Goal: Task Accomplishment & Management: Use online tool/utility

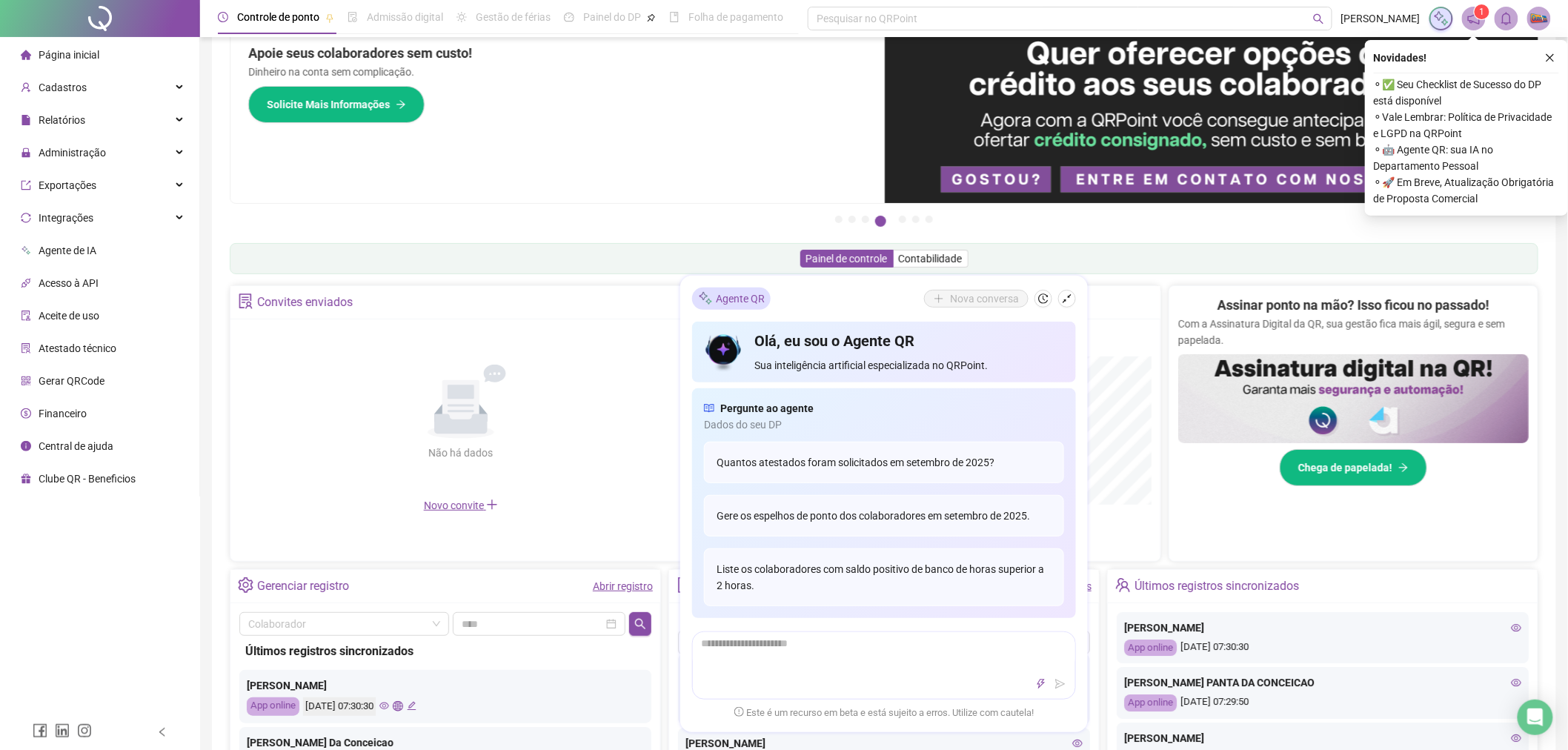
scroll to position [42, 0]
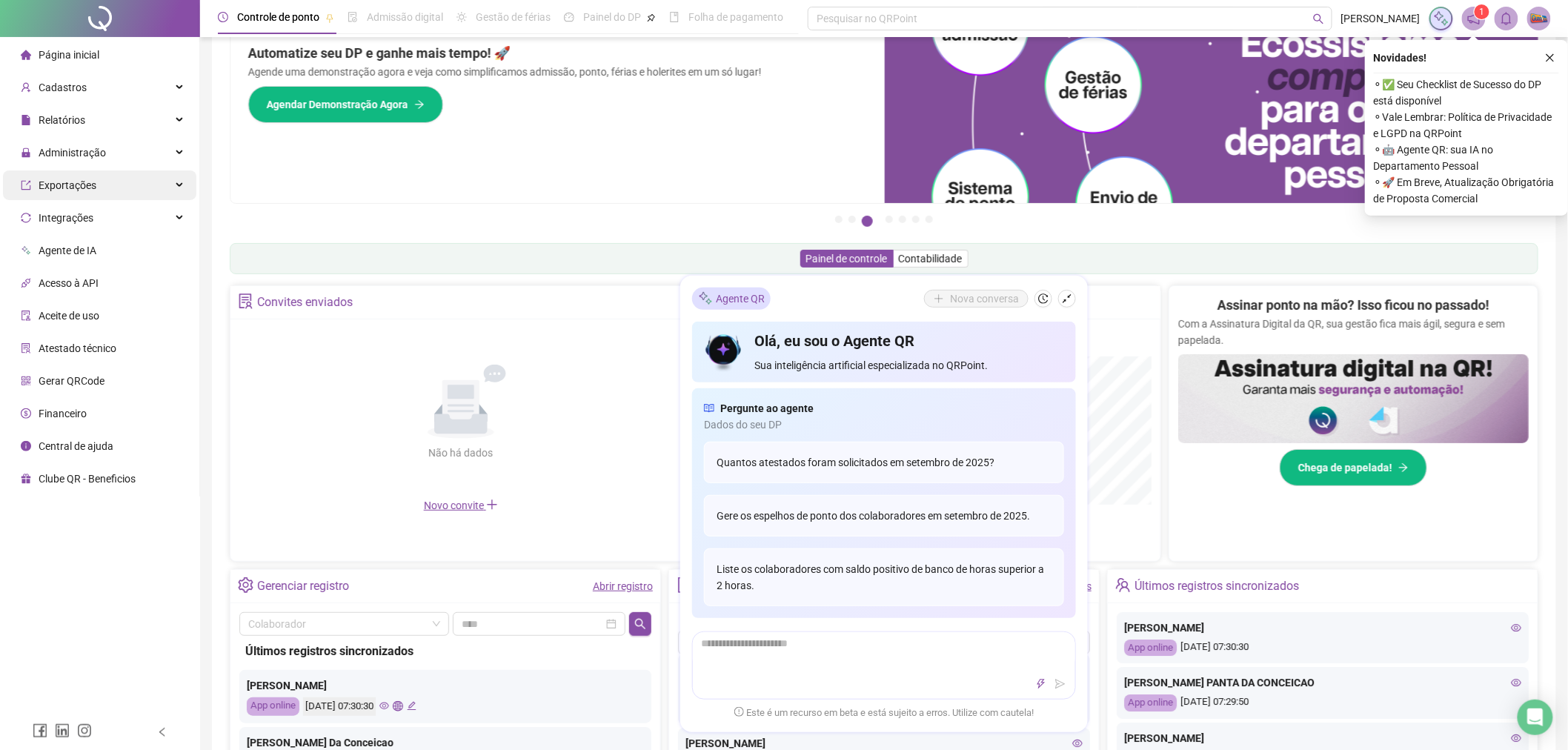
click at [109, 161] on div "Administração" at bounding box center [100, 152] width 194 height 29
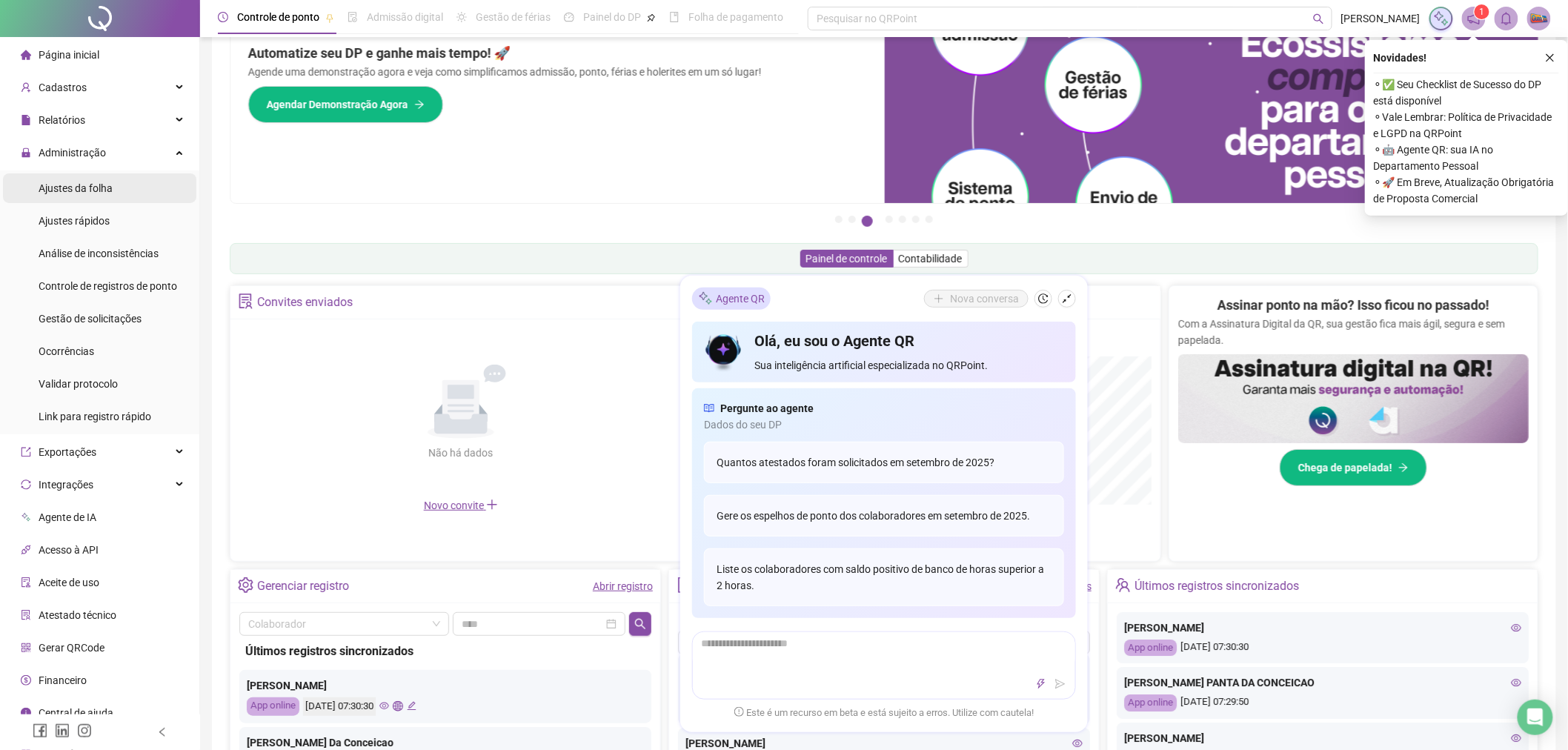
click at [114, 184] on li "Ajustes da folha" at bounding box center [100, 188] width 194 height 29
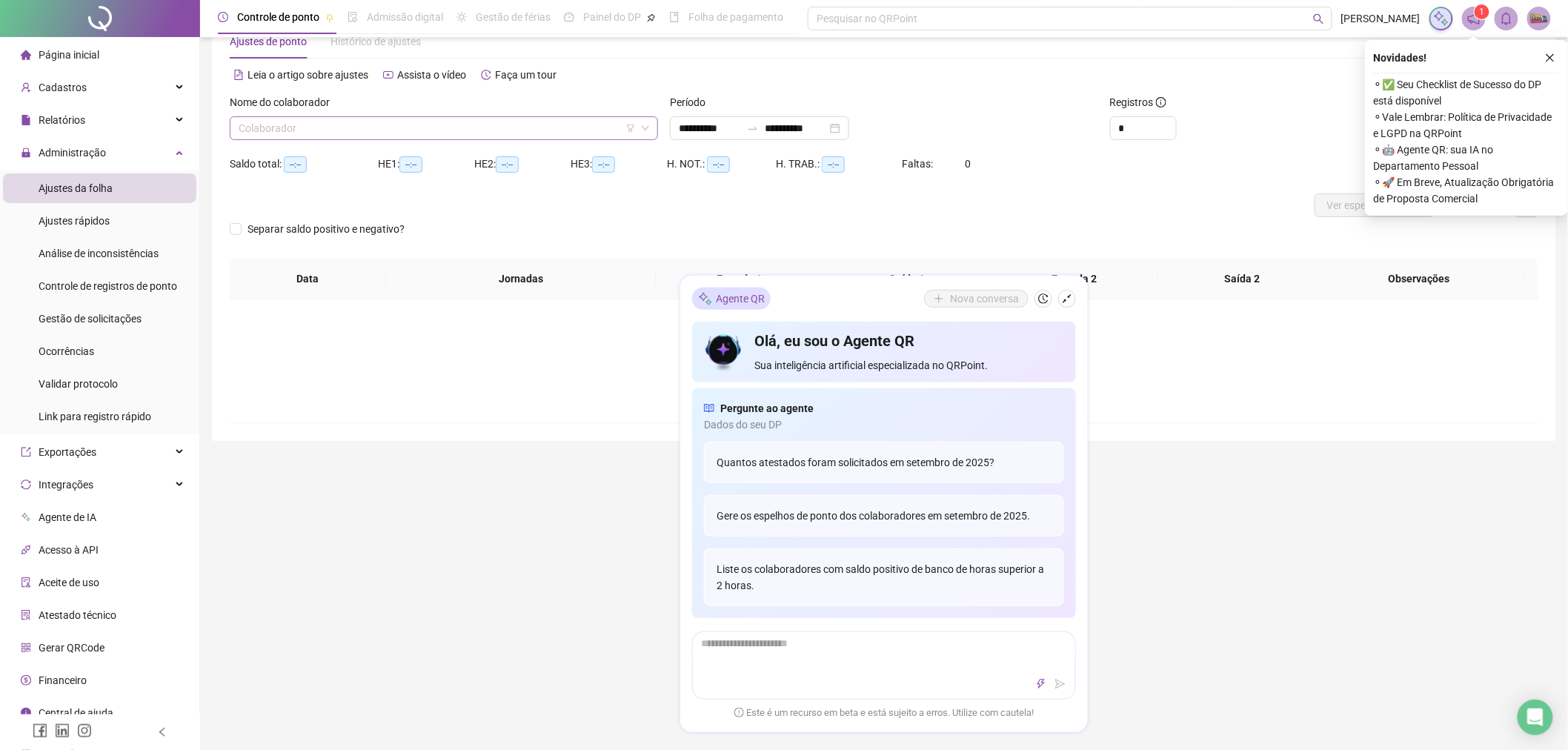
type input "**********"
click at [412, 135] on input "search" at bounding box center [436, 128] width 397 height 22
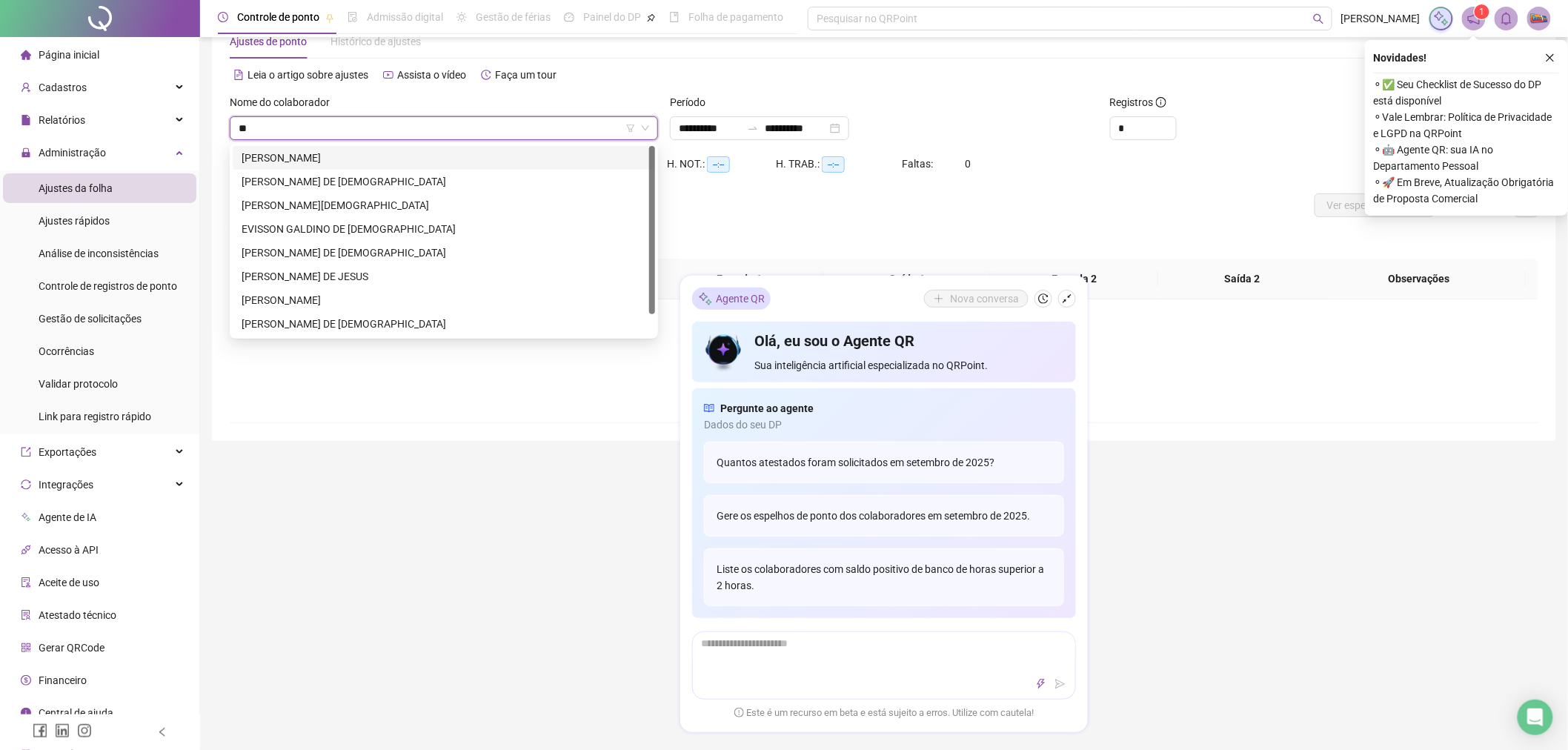
type input "*"
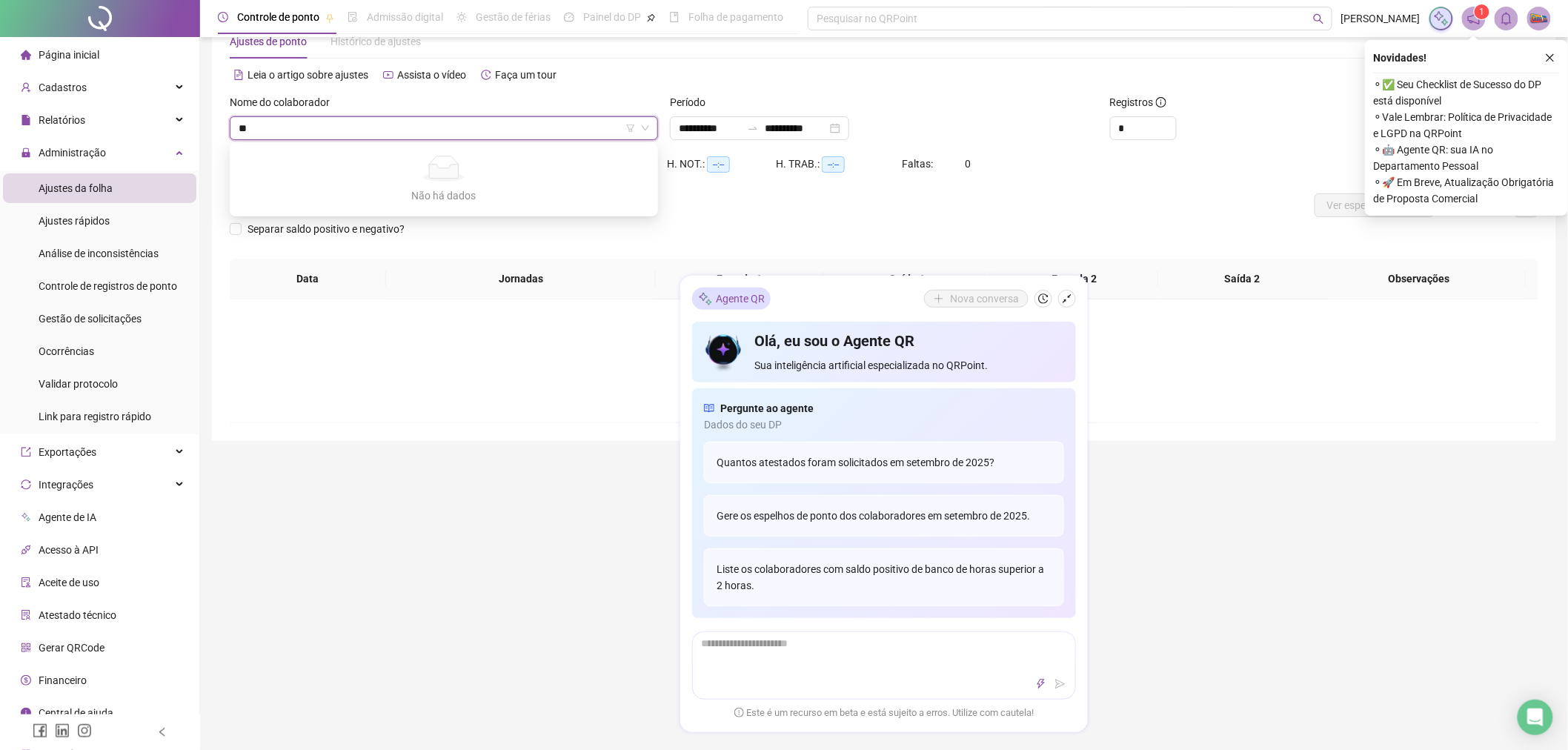
type input "*"
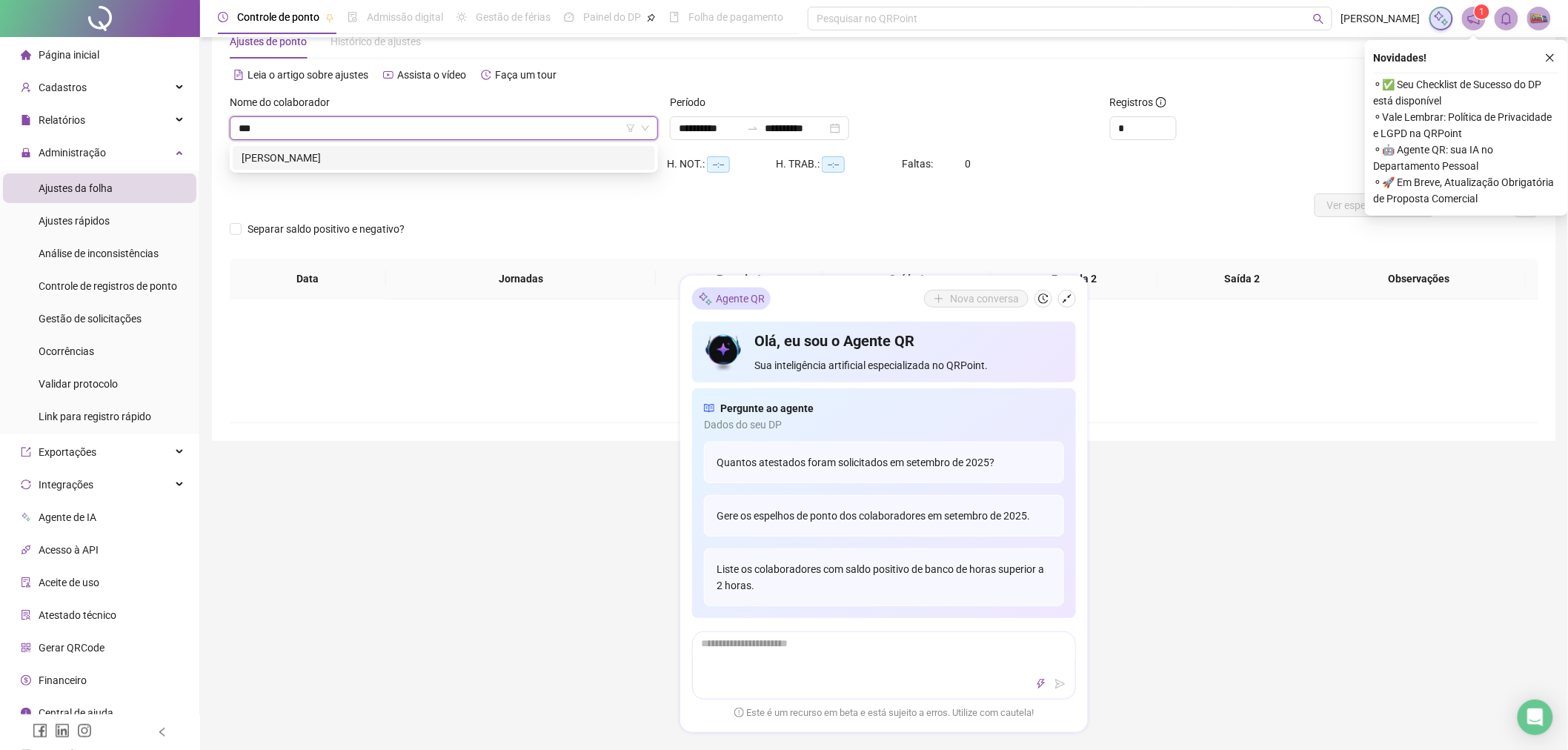
type input "****"
click at [1063, 301] on icon "shrink" at bounding box center [1066, 299] width 9 height 9
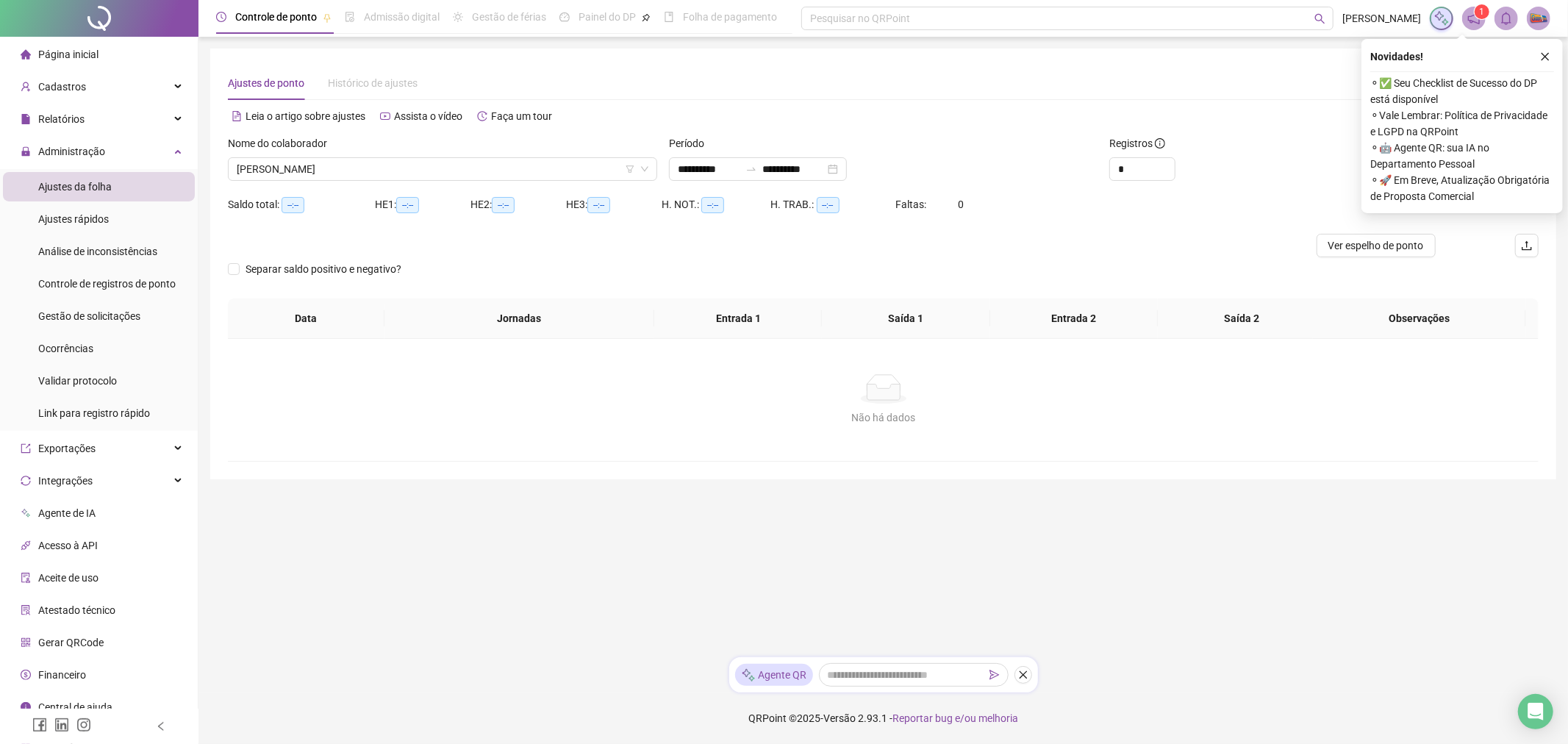
click at [1551, 53] on button "button" at bounding box center [1545, 56] width 17 height 17
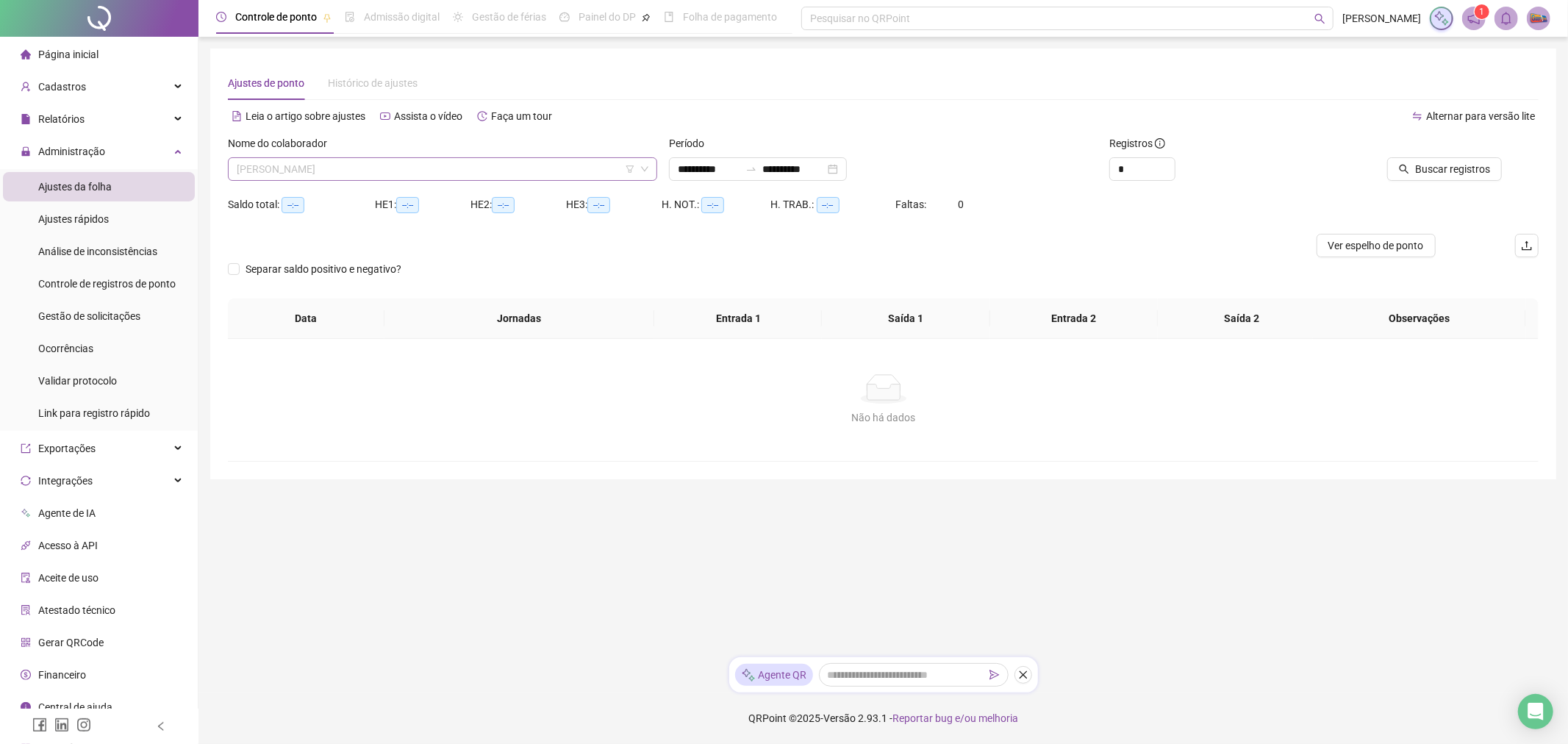
click at [606, 163] on span "[PERSON_NAME]" at bounding box center [442, 169] width 412 height 22
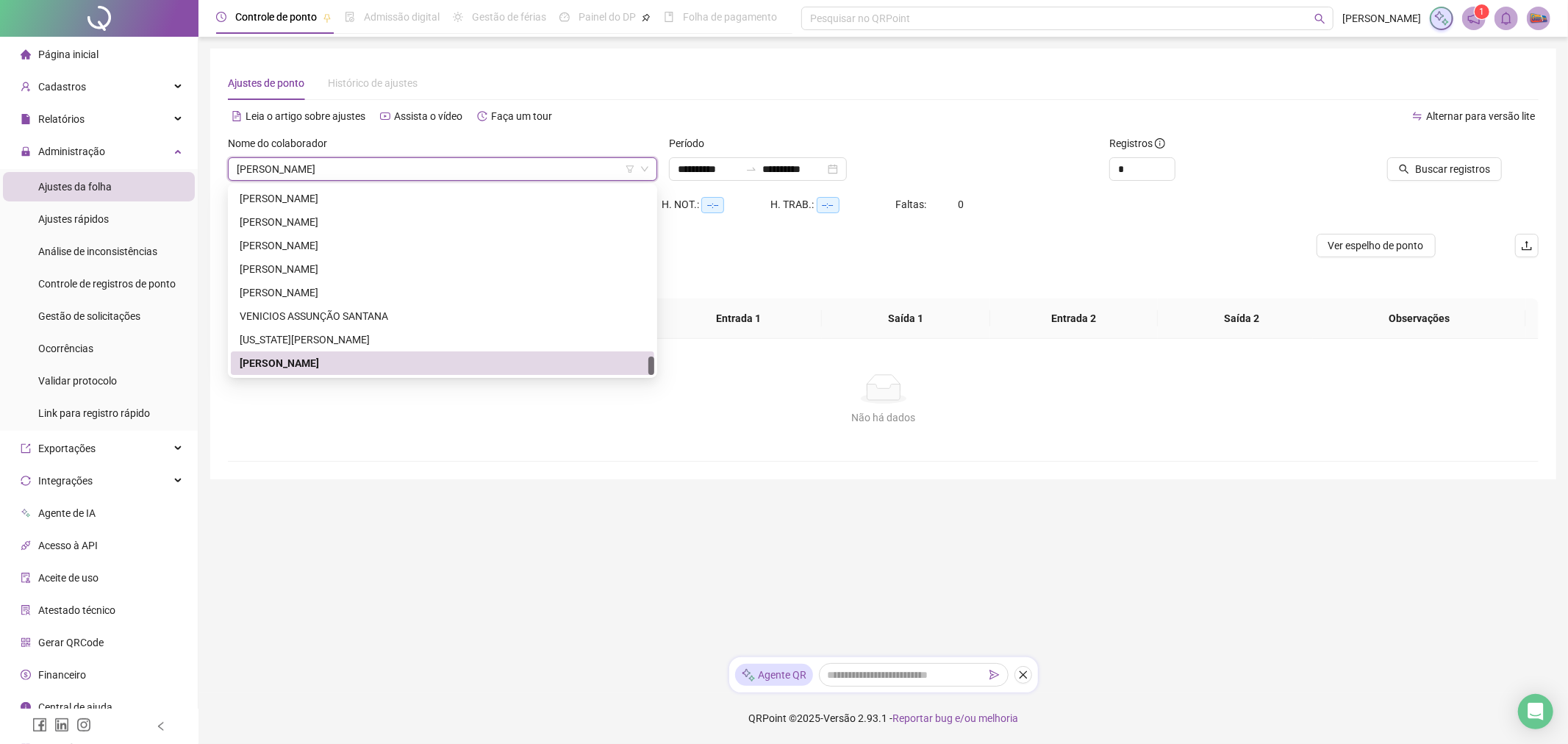
click at [1048, 196] on div "Saldo total: --:-- HE 1: --:-- HE 2: --:-- HE 3: --:-- H. NOT.: --:-- H. TRAB.:…" at bounding box center [883, 212] width 1311 height 41
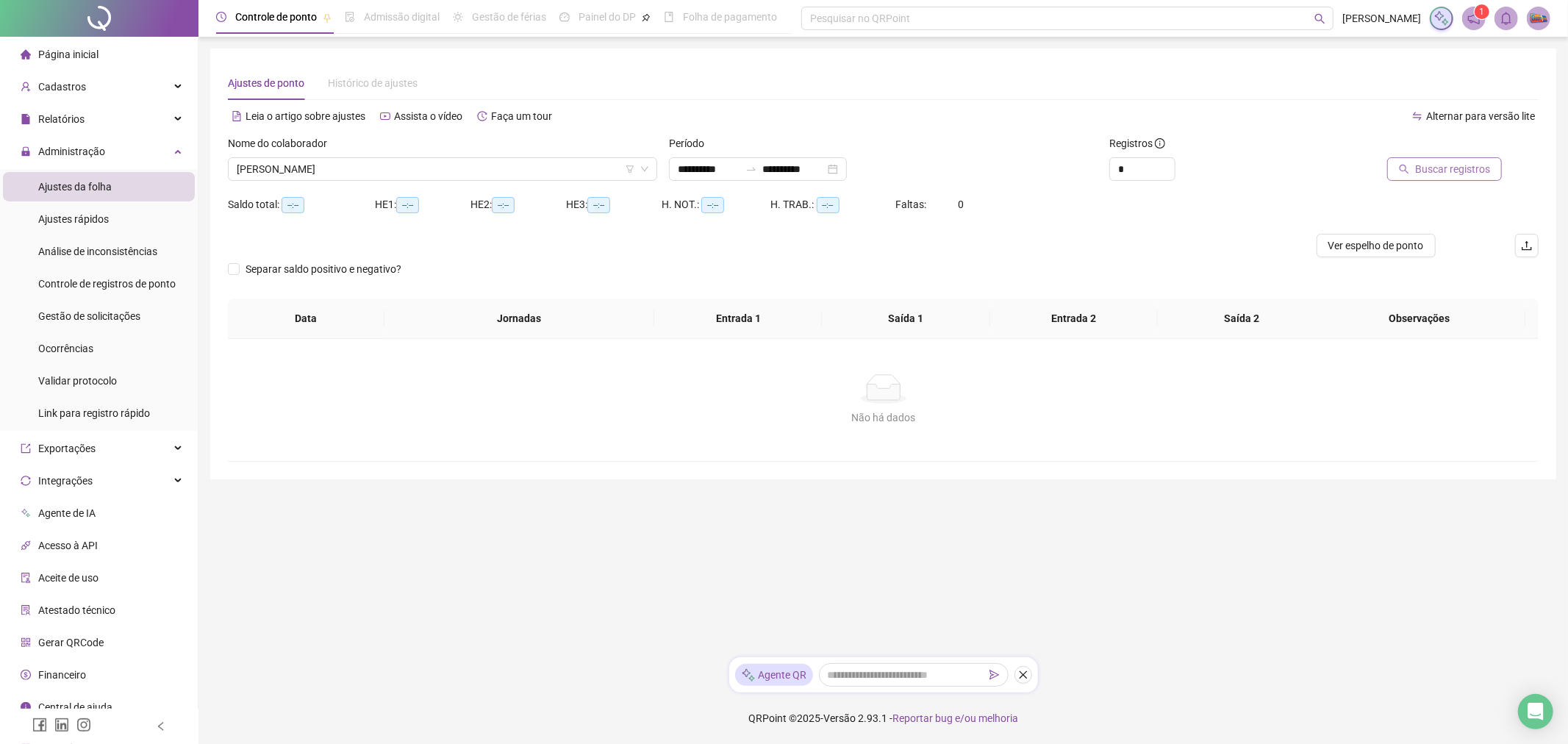
click at [1456, 169] on span "Buscar registros" at bounding box center [1452, 168] width 75 height 16
click at [1456, 169] on div "Buscando registros Os registros de ponto estão sendo buscados... OK" at bounding box center [784, 372] width 1568 height 744
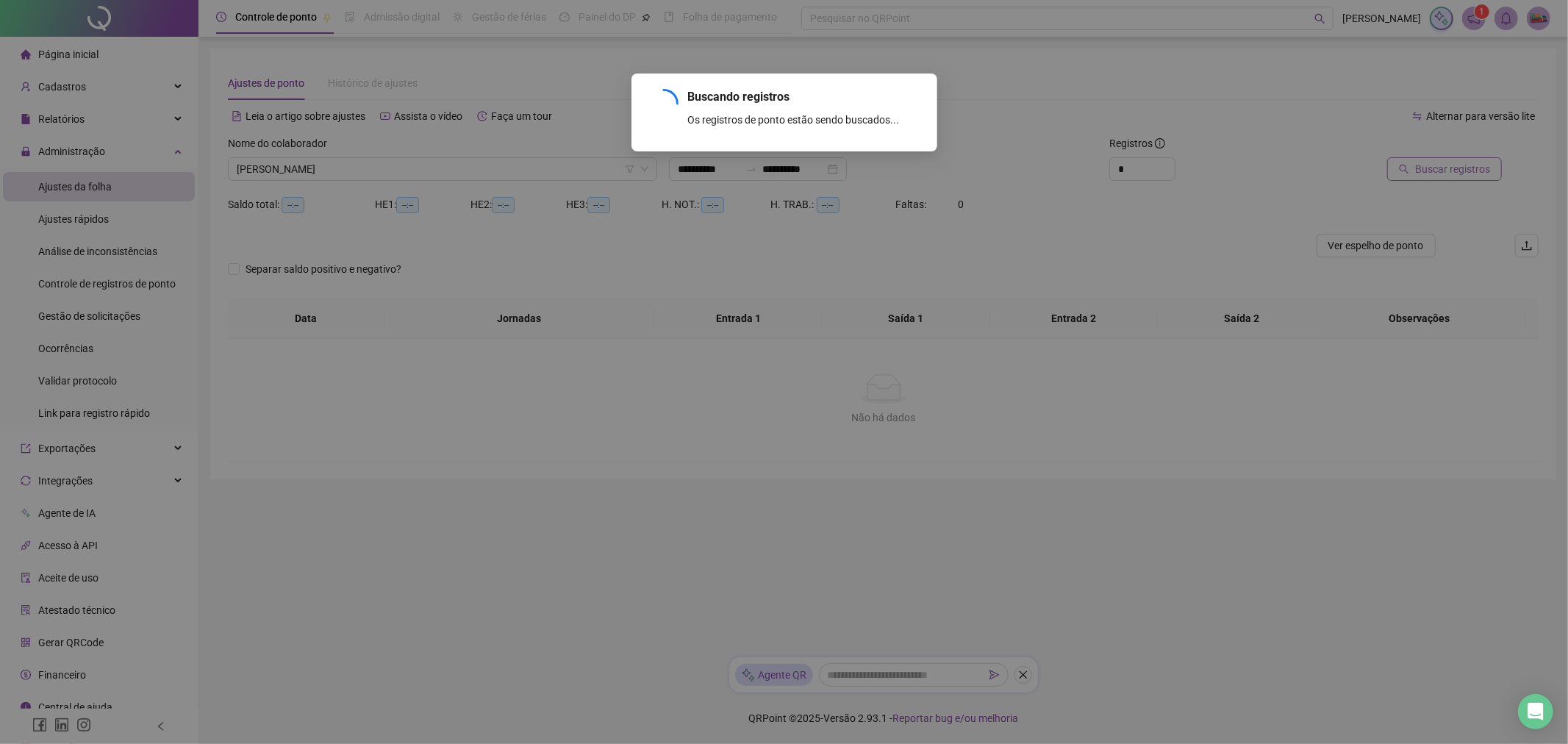
click at [1456, 169] on div "Buscando registros Os registros de ponto estão sendo buscados... OK" at bounding box center [784, 372] width 1568 height 744
click at [1456, 167] on div "Buscando registros Os registros de ponto estão sendo buscados... OK" at bounding box center [784, 372] width 1568 height 744
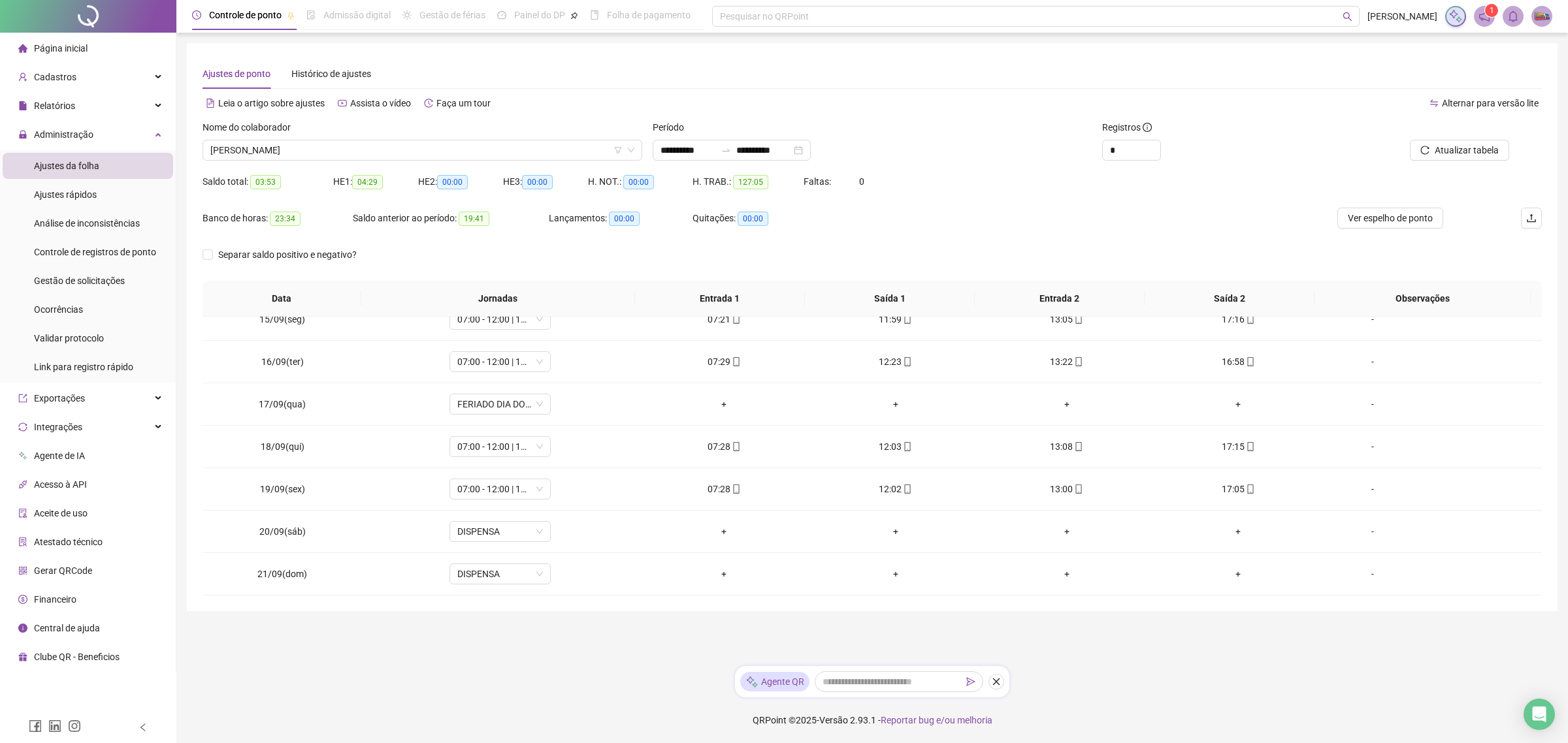
scroll to position [614, 0]
drag, startPoint x: 1294, startPoint y: 1, endPoint x: 1230, endPoint y: 207, distance: 215.7
click at [1233, 208] on div "Banco de horas: 23:34 Saldo anterior ao período: 19:41 Lançamentos: 00:00 Quita…" at bounding box center [872, 225] width 1339 height 36
click at [1230, 208] on div "Banco de horas: 23:34 Saldo anterior ao período: 19:41 Lançamentos: 00:00 Quita…" at bounding box center [872, 225] width 1339 height 36
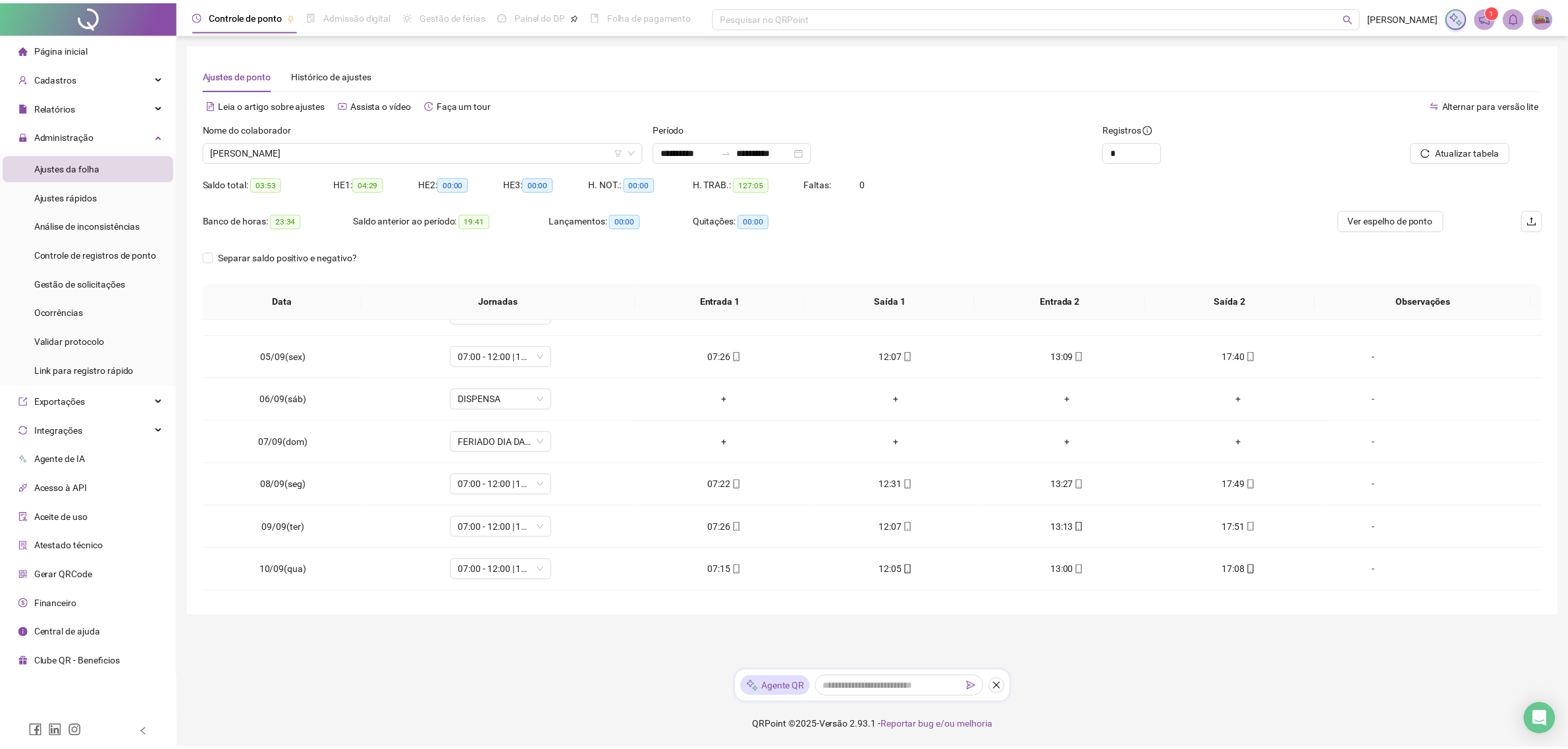
scroll to position [0, 0]
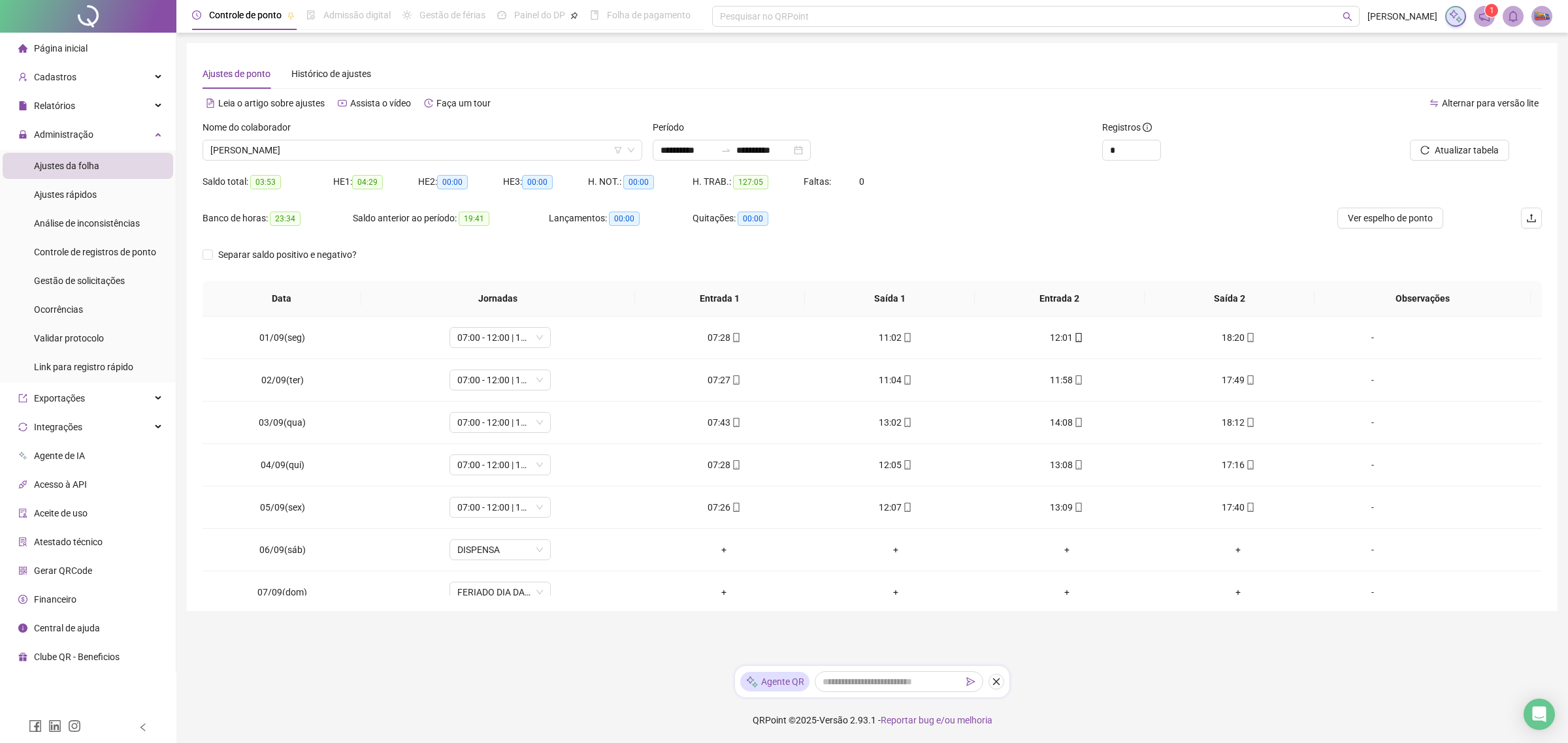
drag, startPoint x: 953, startPoint y: 226, endPoint x: 933, endPoint y: 217, distance: 21.9
click at [953, 225] on div "Banco de horas: 23:34 Saldo anterior ao período: 19:41 Lançamentos: 00:00 Quita…" at bounding box center [705, 225] width 1004 height 36
click at [923, 197] on div "Saldo total: 03:53 HE 1: 04:29 HE 2: 00:00 HE 3: 00:00 H. NOT.: 00:00 H. TRAB.:…" at bounding box center [872, 189] width 1339 height 36
click at [923, 196] on div "Saldo total: 03:53 HE 1: 04:29 HE 2: 00:00 HE 3: 00:00 H. NOT.: 00:00 H. TRAB.:…" at bounding box center [872, 189] width 1339 height 36
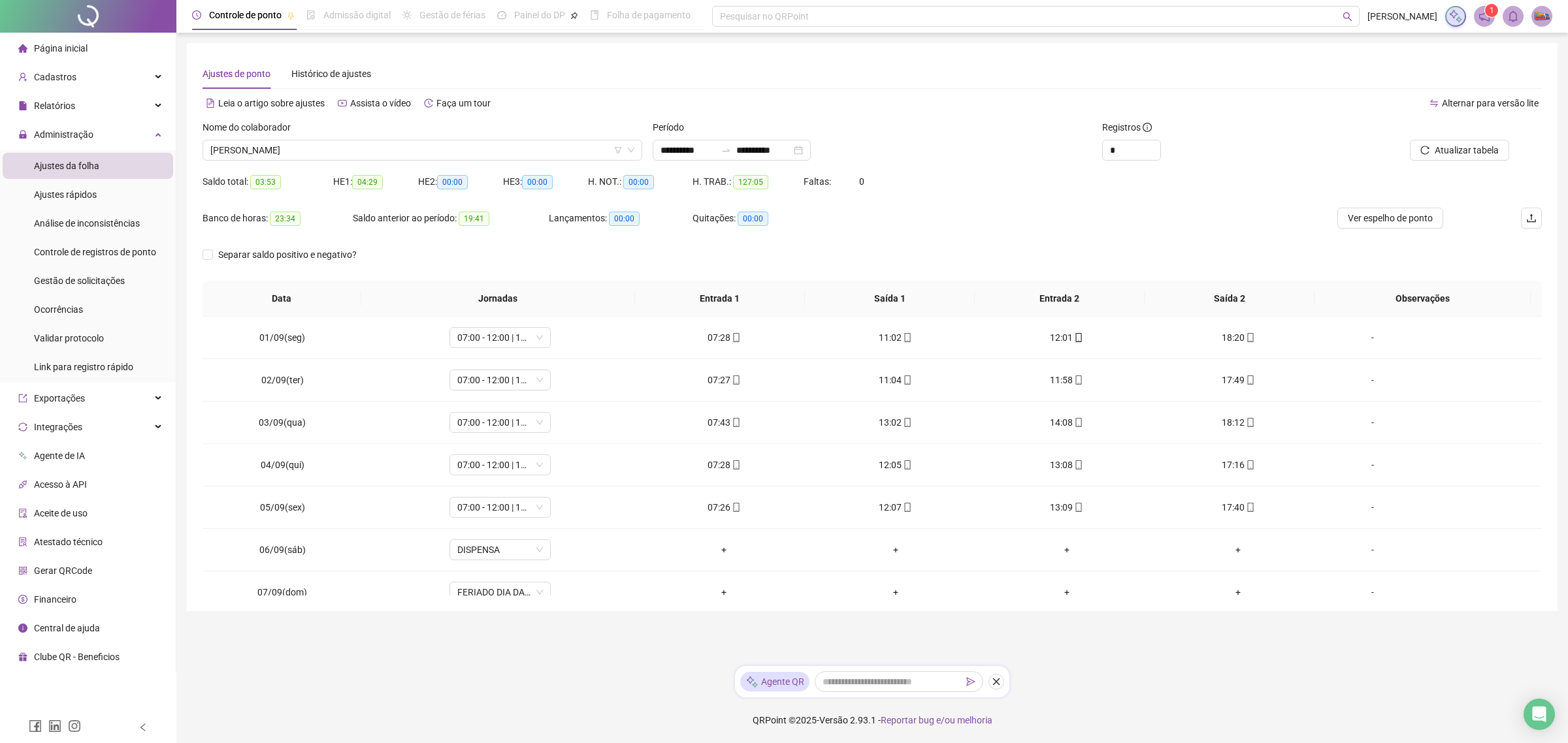
drag, startPoint x: 668, startPoint y: 70, endPoint x: 660, endPoint y: 38, distance: 33.0
click at [668, 70] on div "Ajustes de ponto Histórico de ajustes" at bounding box center [872, 73] width 1339 height 30
drag, startPoint x: 902, startPoint y: 228, endPoint x: 170, endPoint y: 77, distance: 747.4
click at [902, 226] on div "Banco de horas: 23:34 Saldo anterior ao período: 19:41 Lançamentos: 00:00 Quita…" at bounding box center [705, 225] width 1004 height 36
click at [96, 43] on li "Página inicial" at bounding box center [88, 48] width 171 height 26
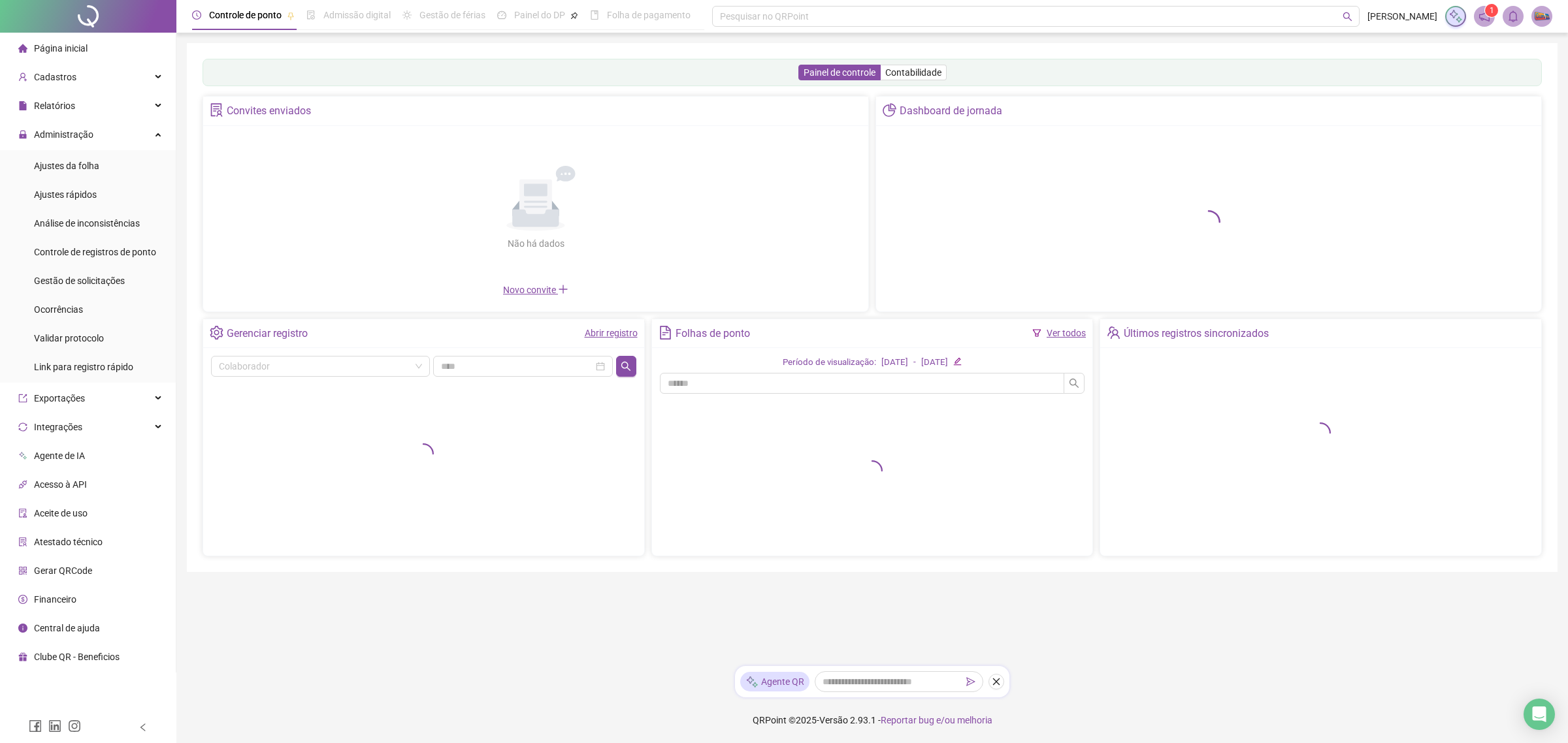
drag, startPoint x: 81, startPoint y: 47, endPoint x: 175, endPoint y: 2, distance: 104.2
click at [81, 47] on span "Página inicial" at bounding box center [61, 48] width 53 height 10
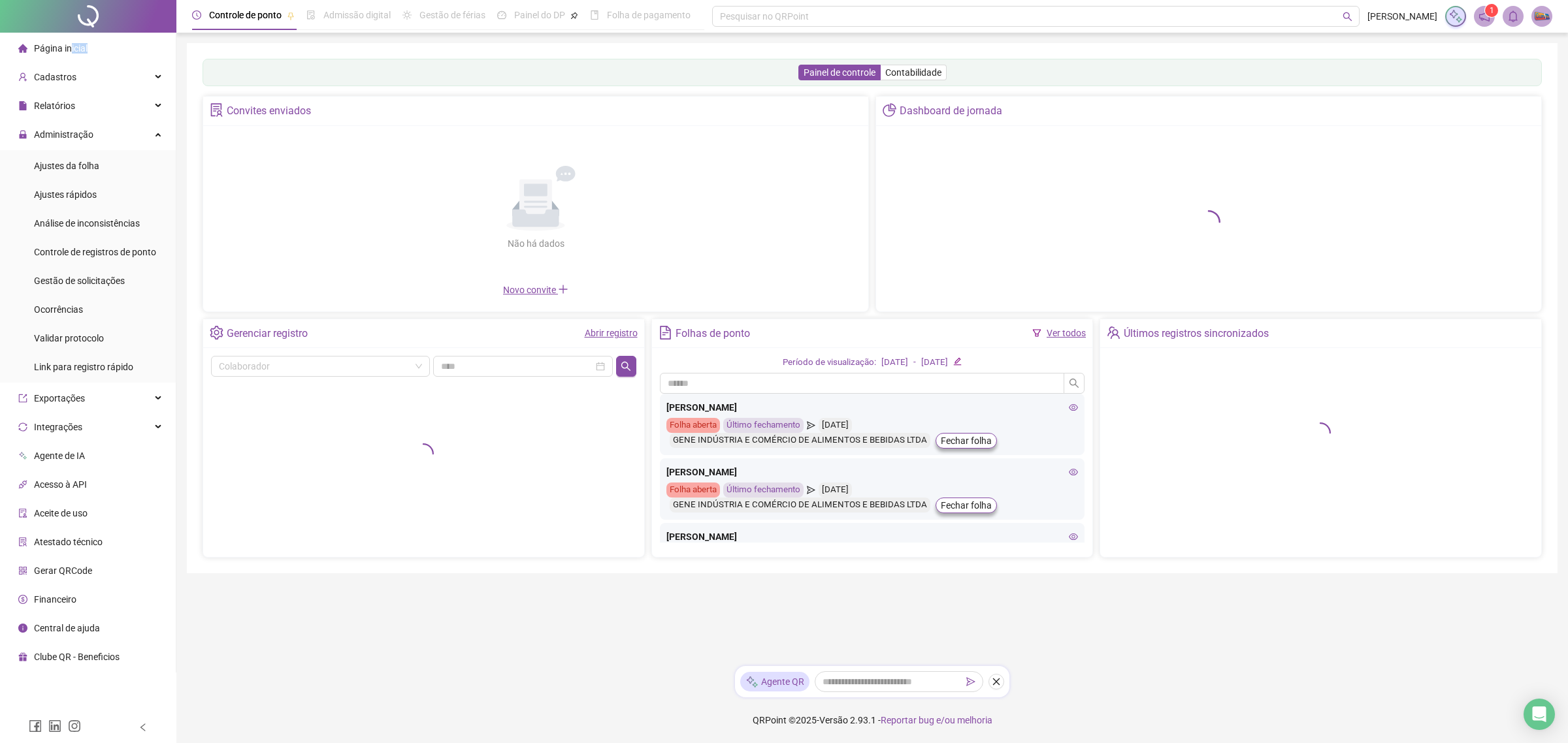
click at [70, 53] on div "Página inicial" at bounding box center [53, 48] width 70 height 26
click at [70, 62] on ul "Página inicial Cadastros Relatórios Administração Ajustes da folha Ajustes rápi…" at bounding box center [88, 353] width 176 height 640
click at [76, 47] on span "Página inicial" at bounding box center [61, 48] width 53 height 10
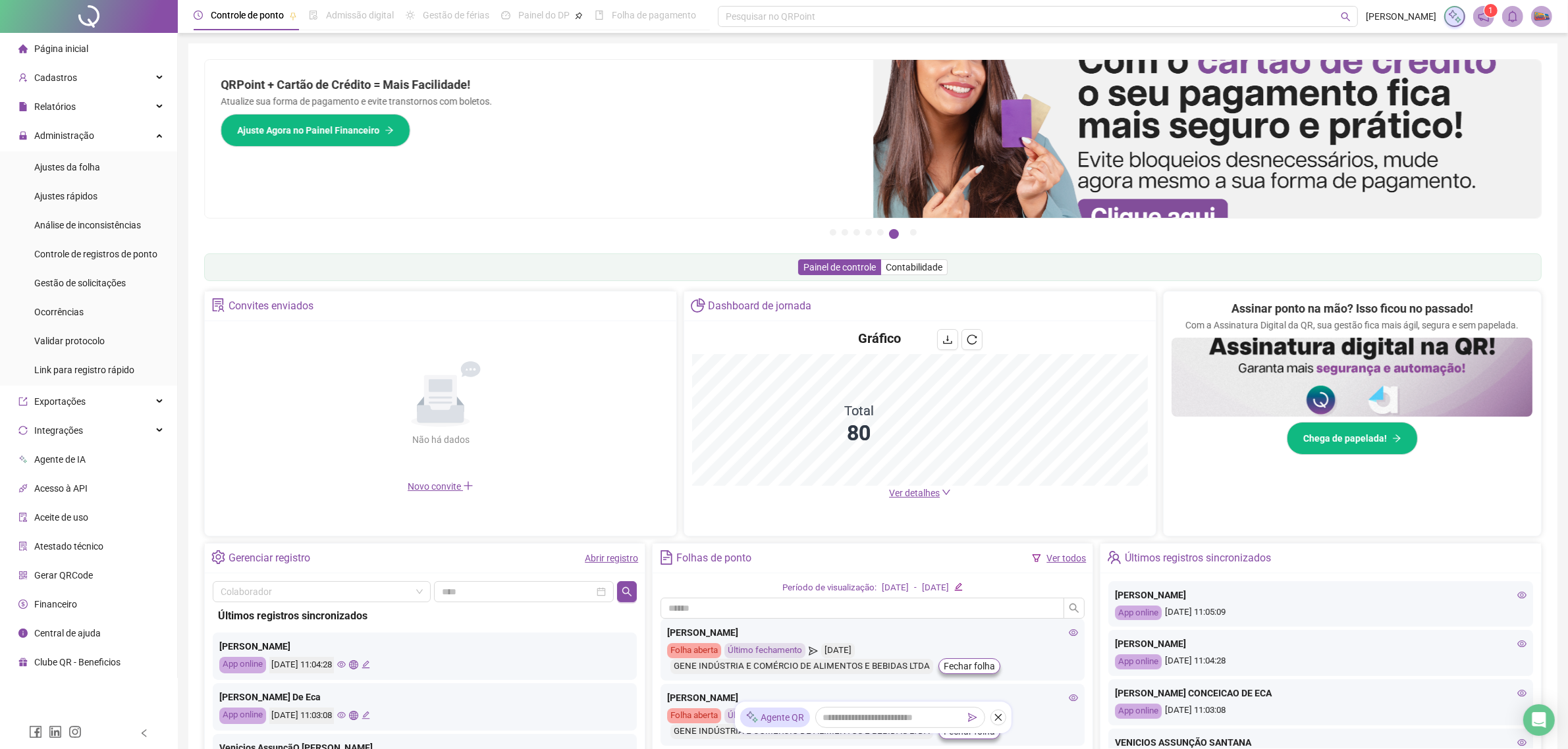
click at [48, 36] on div "Página inicial" at bounding box center [54, 48] width 70 height 26
